Goal: Find specific page/section: Find specific page/section

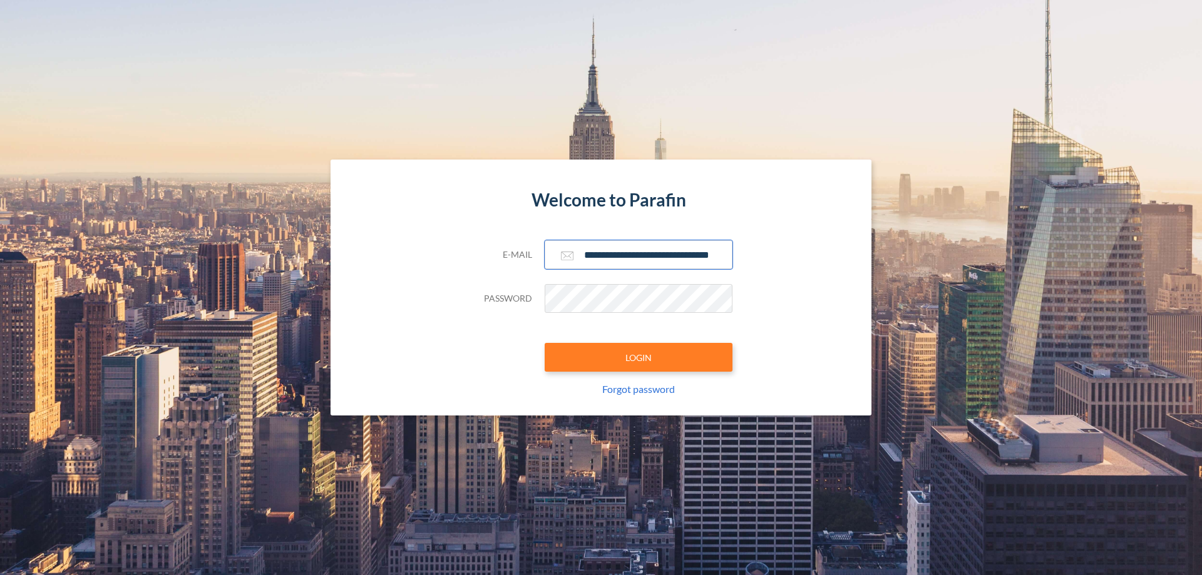
type input "**********"
click at [639, 358] on button "LOGIN" at bounding box center [639, 357] width 188 height 29
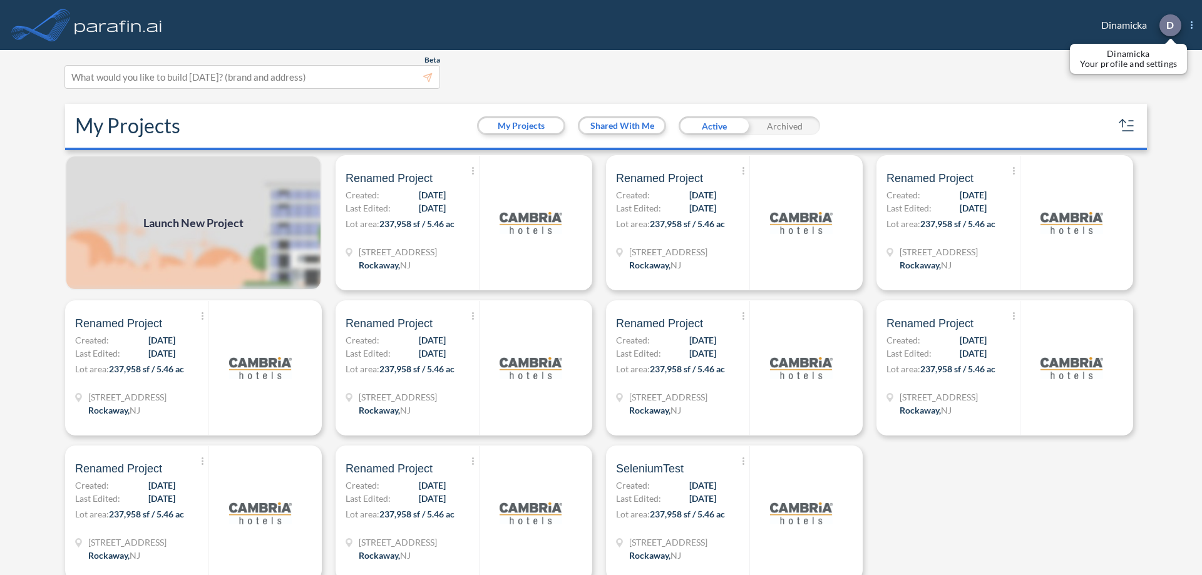
click at [1170, 25] on p "D" at bounding box center [1170, 24] width 8 height 11
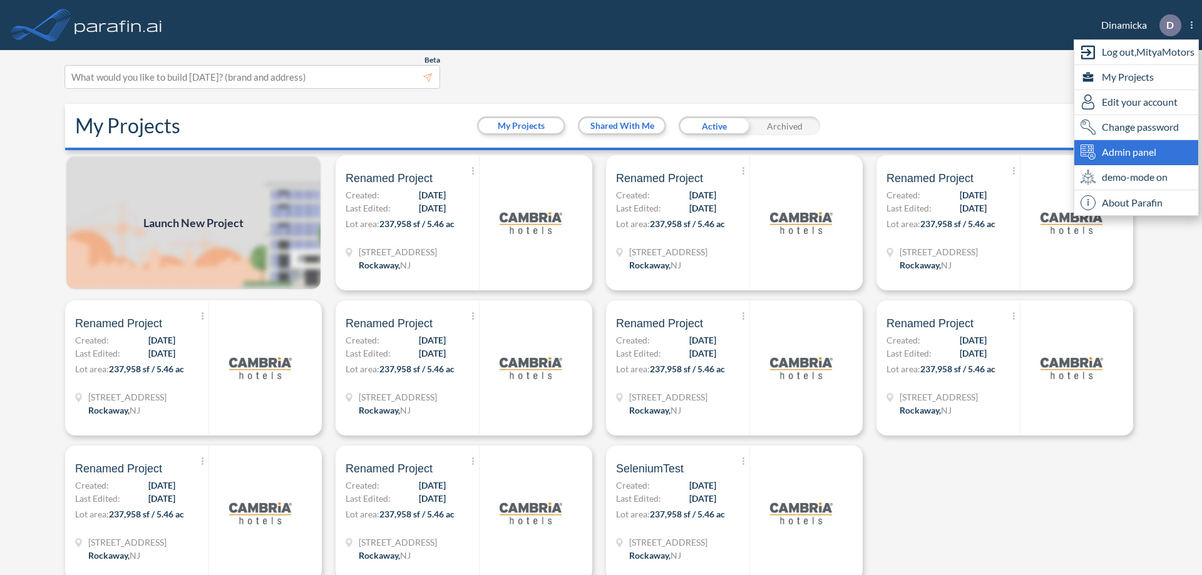
click at [1136, 152] on span "Admin panel" at bounding box center [1129, 152] width 54 height 15
